Goal: Task Accomplishment & Management: Complete application form

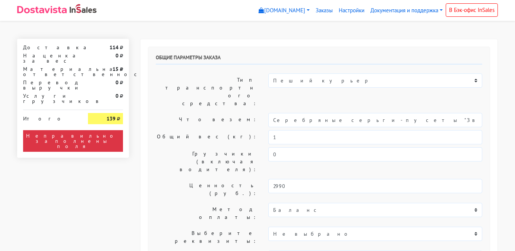
select select "11:00"
select select "20:00"
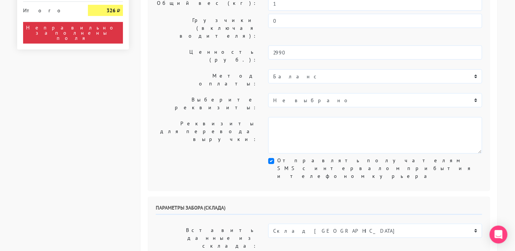
scroll to position [138, 0]
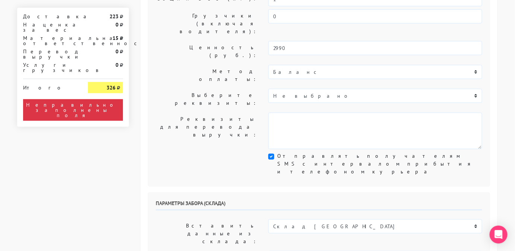
select select "[DATE]"
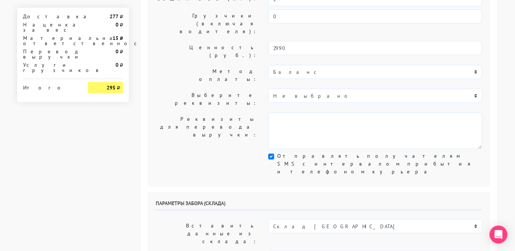
select select "12:00"
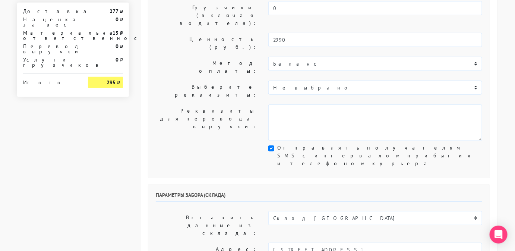
scroll to position [146, 0]
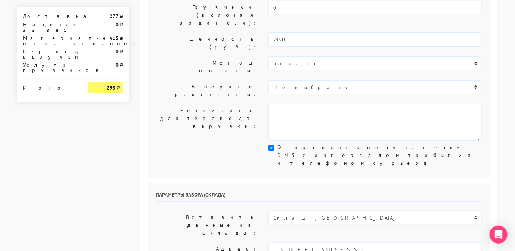
drag, startPoint x: 423, startPoint y: 197, endPoint x: 371, endPoint y: 197, distance: 52.5
type input "9806583831"
drag, startPoint x: 316, startPoint y: 202, endPoint x: 258, endPoint y: 193, distance: 58.1
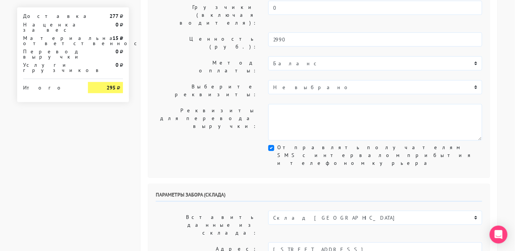
type input "менеджер"
type textarea "Работаем с 11 утра, забрать раньше нельзя. Магазин SBLESKOM . Вход у остановки …"
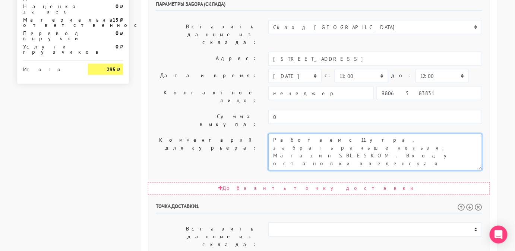
scroll to position [337, 0]
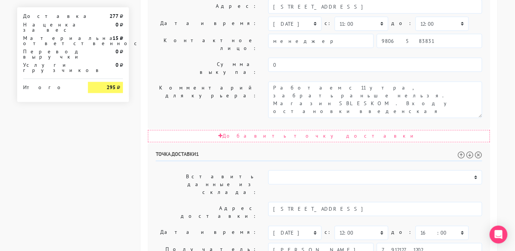
scroll to position [434, 0]
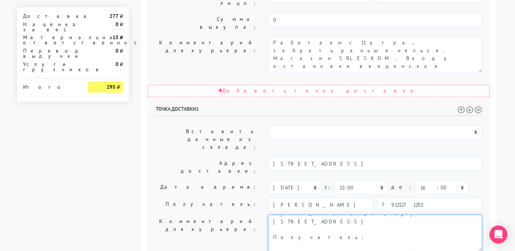
type textarea "Позвонить получателю за 1 час. Доставка 18.08 с 12:00 до 16:00 Муниципальный ок…"
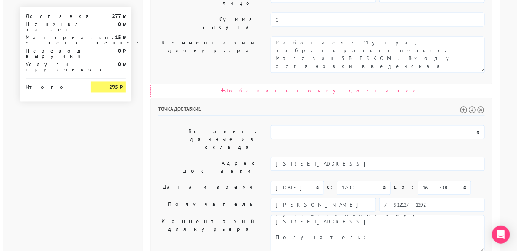
scroll to position [0, 0]
